Goal: Browse casually

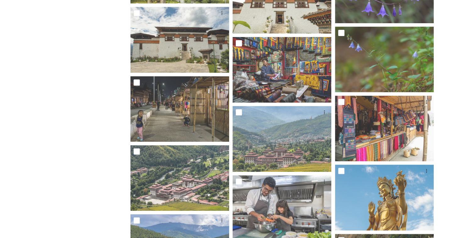
scroll to position [5068, 0]
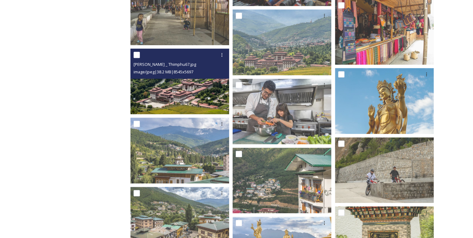
click at [174, 91] on img at bounding box center [179, 82] width 99 height 66
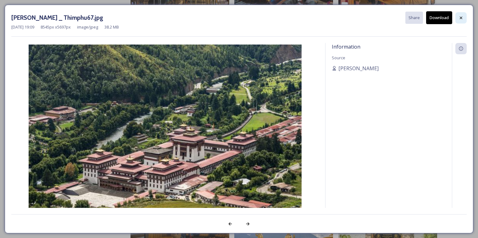
click at [461, 17] on icon at bounding box center [460, 17] width 5 height 5
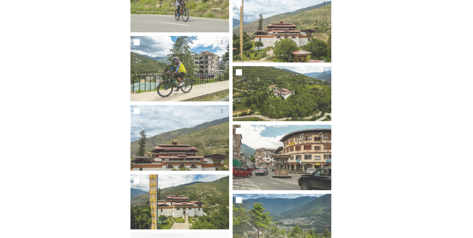
scroll to position [6063, 0]
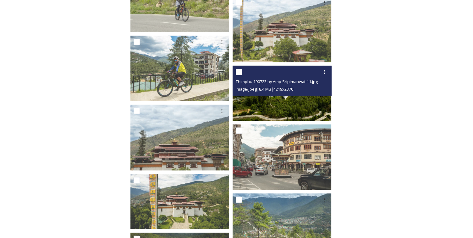
click at [293, 102] on img at bounding box center [281, 93] width 99 height 55
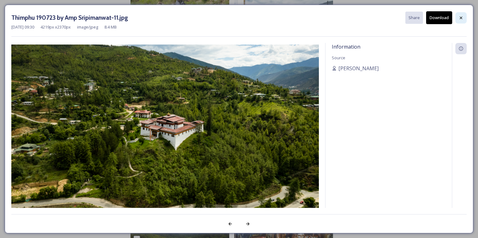
click at [460, 16] on icon at bounding box center [460, 17] width 5 height 5
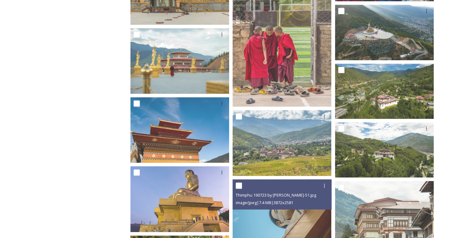
scroll to position [416, 0]
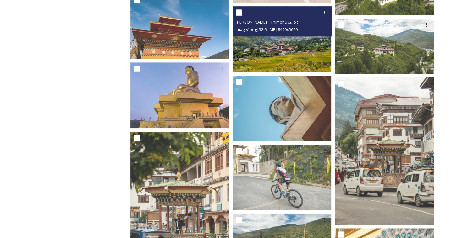
click at [279, 56] on img at bounding box center [281, 39] width 99 height 66
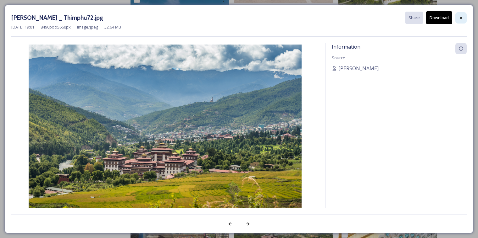
click at [461, 17] on icon at bounding box center [460, 17] width 5 height 5
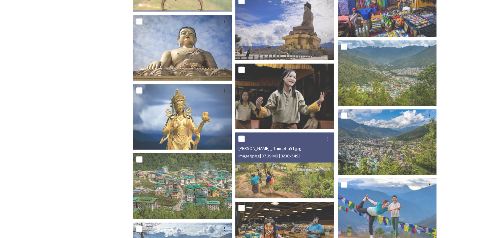
scroll to position [1038, 0]
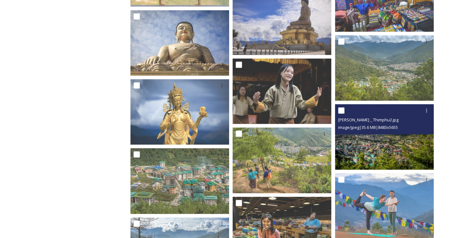
click at [375, 148] on img at bounding box center [384, 137] width 99 height 66
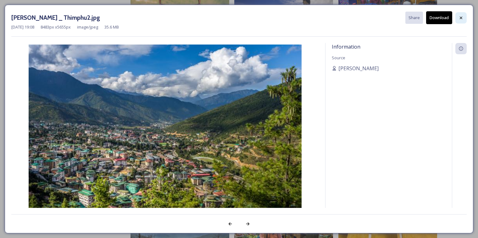
click at [461, 18] on icon at bounding box center [460, 17] width 3 height 3
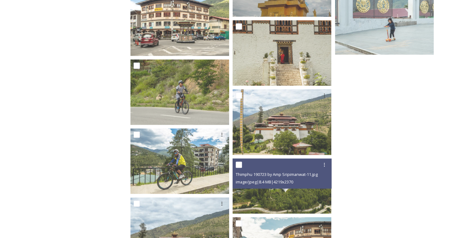
scroll to position [6067, 0]
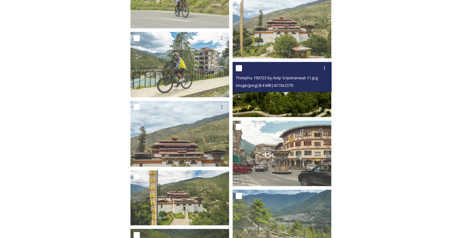
click at [284, 102] on img at bounding box center [281, 89] width 99 height 55
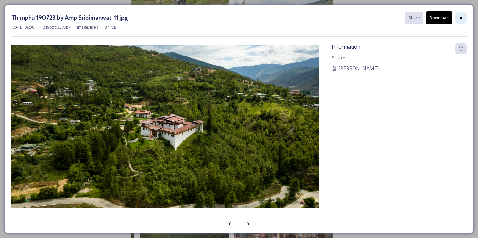
click at [462, 20] on icon at bounding box center [460, 17] width 5 height 5
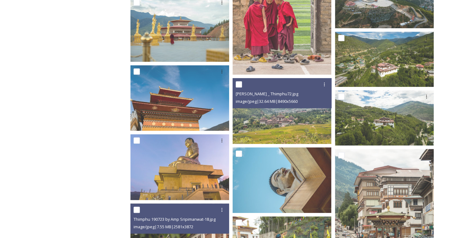
scroll to position [0, 0]
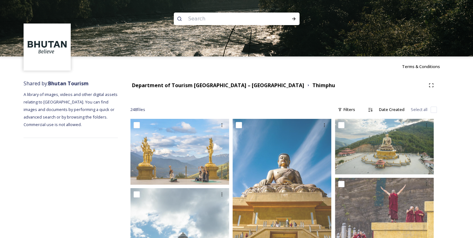
drag, startPoint x: 59, startPoint y: 127, endPoint x: 85, endPoint y: 122, distance: 26.2
